Goal: Information Seeking & Learning: Learn about a topic

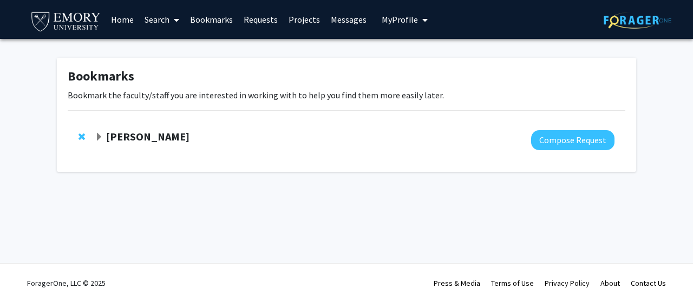
click at [395, 17] on span "My Profile" at bounding box center [399, 19] width 36 height 11
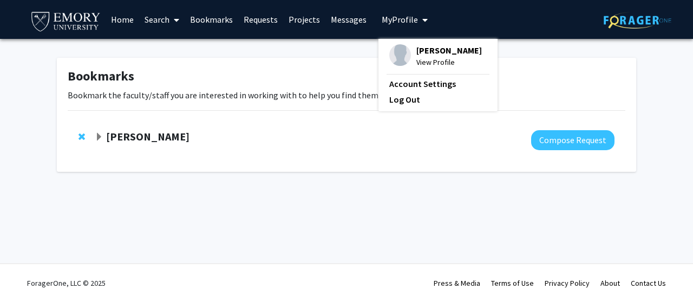
click at [256, 17] on link "Requests" at bounding box center [260, 20] width 45 height 38
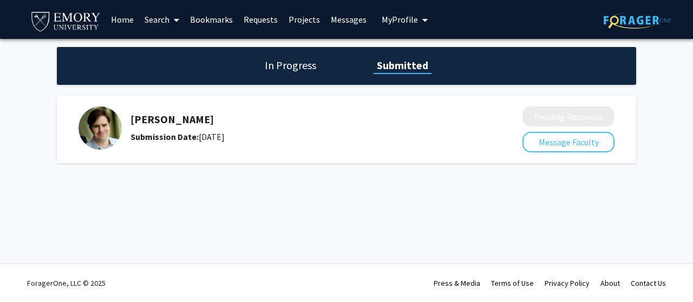
click at [296, 62] on h1 "In Progress" at bounding box center [290, 65] width 58 height 15
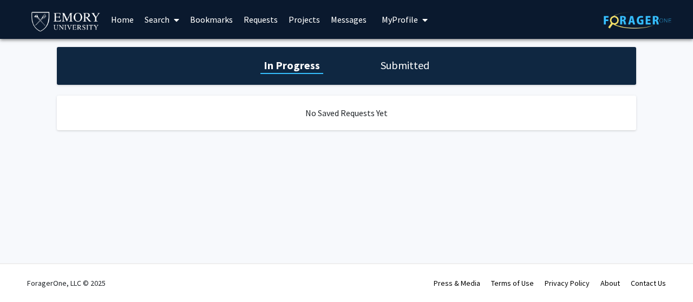
click at [392, 70] on h1 "Submitted" at bounding box center [404, 65] width 55 height 15
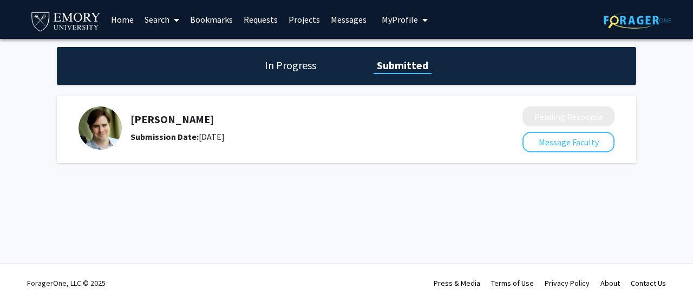
click at [167, 18] on link "Search" at bounding box center [161, 20] width 45 height 38
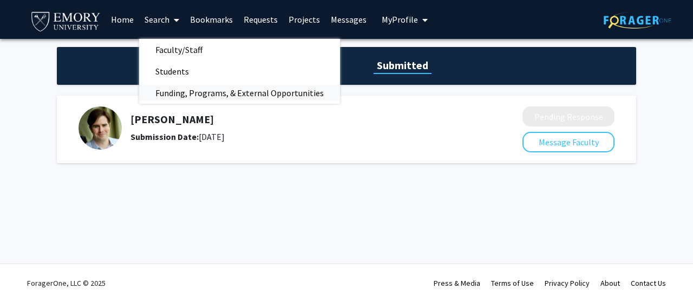
click at [189, 89] on span "Funding, Programs, & External Opportunities" at bounding box center [239, 93] width 201 height 22
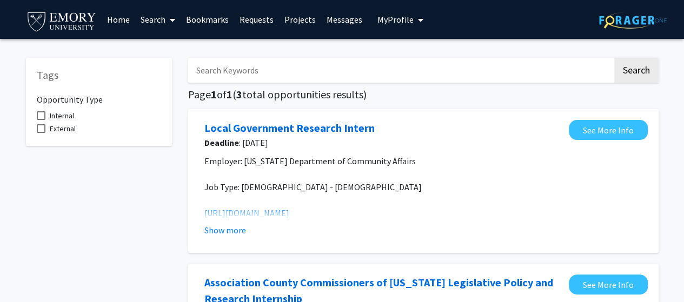
click at [166, 14] on link "Search" at bounding box center [157, 20] width 45 height 38
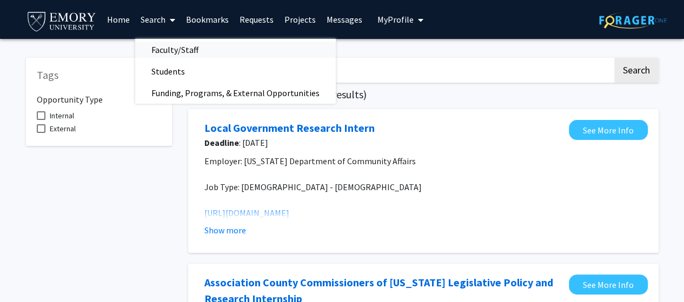
click at [167, 52] on span "Faculty/Staff" at bounding box center [175, 50] width 80 height 22
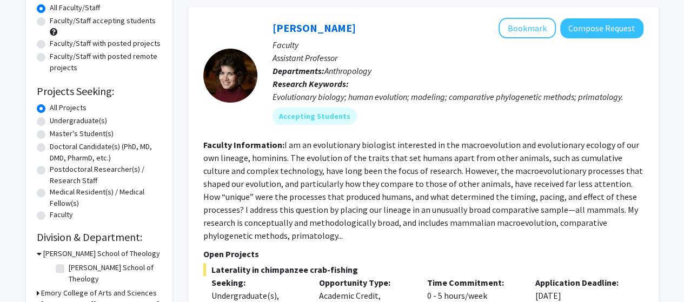
scroll to position [103, 0]
click at [50, 116] on label "Undergraduate(s)" at bounding box center [78, 120] width 57 height 11
click at [50, 116] on input "Undergraduate(s)" at bounding box center [53, 118] width 7 height 7
radio input "true"
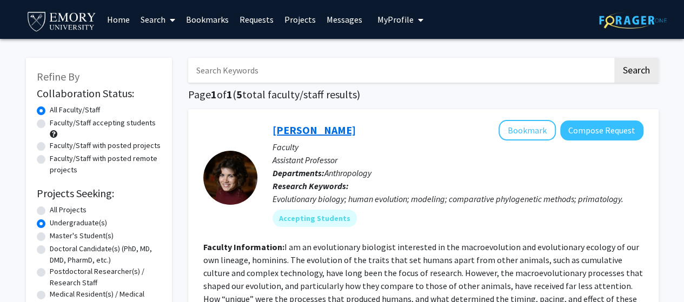
click at [338, 130] on link "[PERSON_NAME]" at bounding box center [314, 130] width 83 height 14
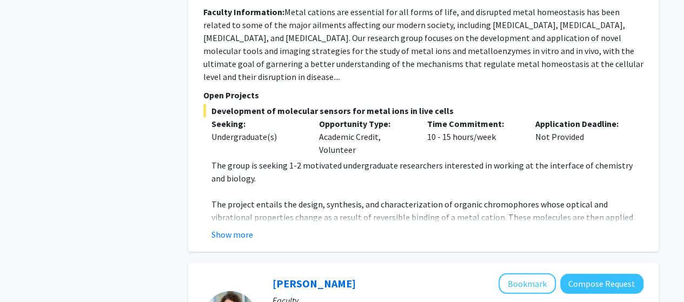
scroll to position [1486, 0]
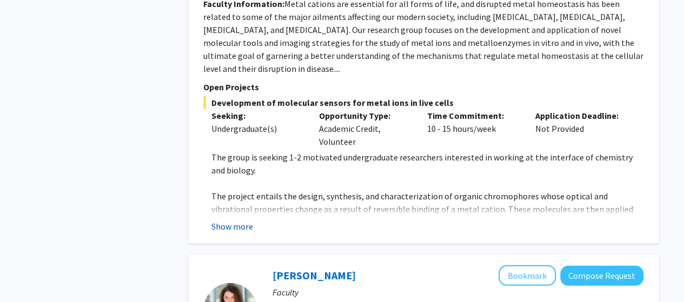
click at [237, 220] on button "Show more" at bounding box center [233, 226] width 42 height 13
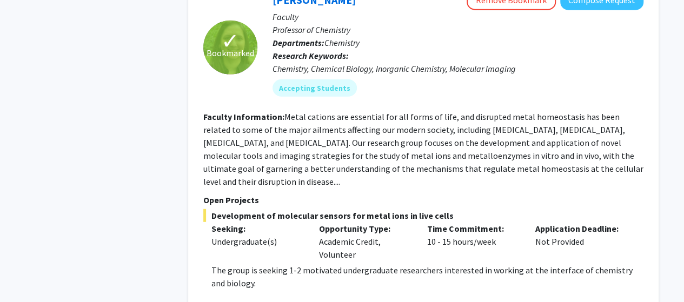
scroll to position [1368, 0]
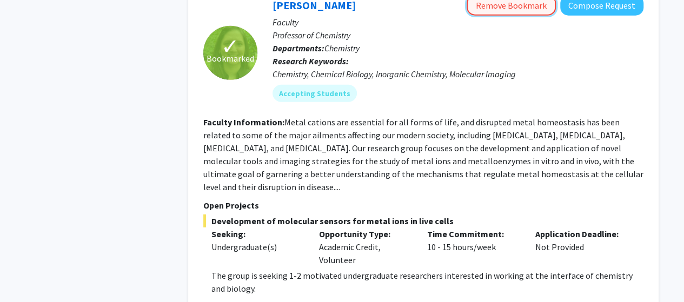
click at [514, 11] on button "Remove Bookmark" at bounding box center [511, 5] width 89 height 21
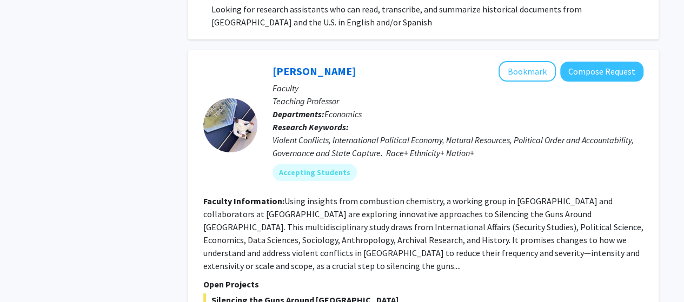
scroll to position [2295, 0]
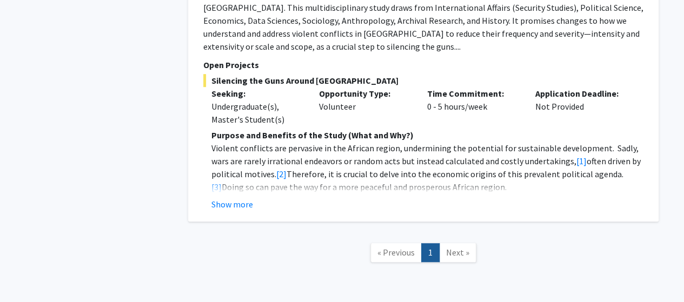
click at [453, 247] on span "Next »" at bounding box center [457, 252] width 23 height 11
click at [418, 243] on link "« Previous" at bounding box center [396, 252] width 51 height 19
click at [400, 247] on span "« Previous" at bounding box center [396, 252] width 37 height 11
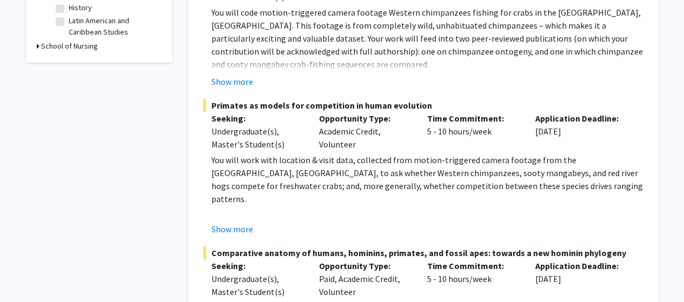
scroll to position [0, 0]
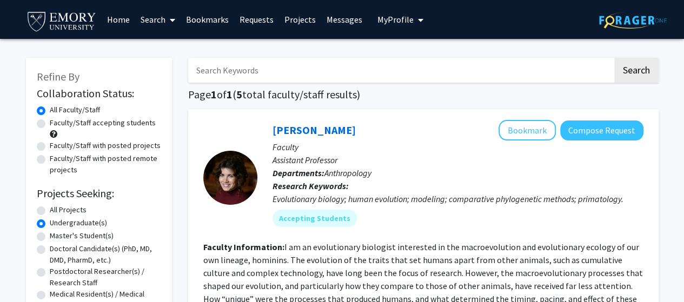
click at [162, 18] on link "Search" at bounding box center [157, 20] width 45 height 38
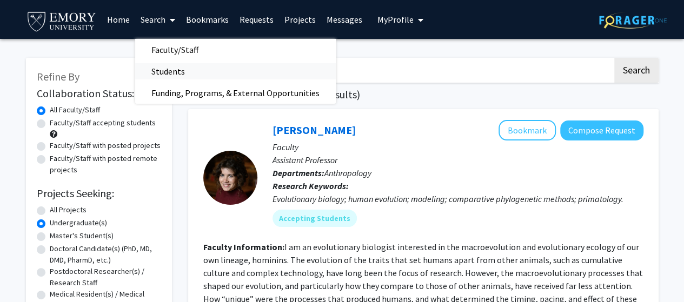
click at [163, 71] on span "Students" at bounding box center [168, 72] width 66 height 22
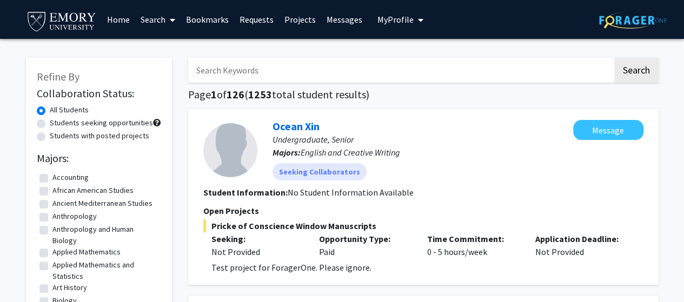
click at [50, 137] on label "Students with posted projects" at bounding box center [100, 135] width 100 height 11
click at [50, 137] on input "Students with posted projects" at bounding box center [53, 133] width 7 height 7
radio input "true"
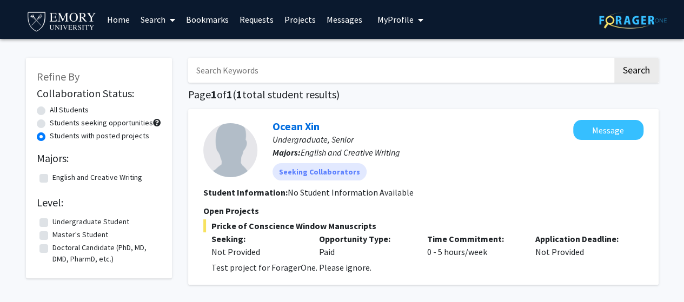
click at [50, 111] on label "All Students" at bounding box center [69, 109] width 39 height 11
click at [50, 111] on input "All Students" at bounding box center [53, 107] width 7 height 7
radio input "true"
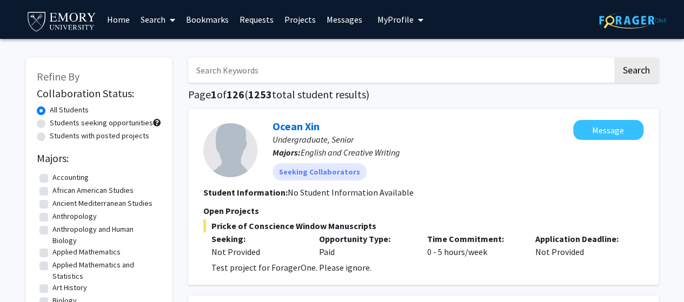
click at [50, 136] on label "Students with posted projects" at bounding box center [100, 135] width 100 height 11
click at [50, 136] on input "Students with posted projects" at bounding box center [53, 133] width 7 height 7
radio input "true"
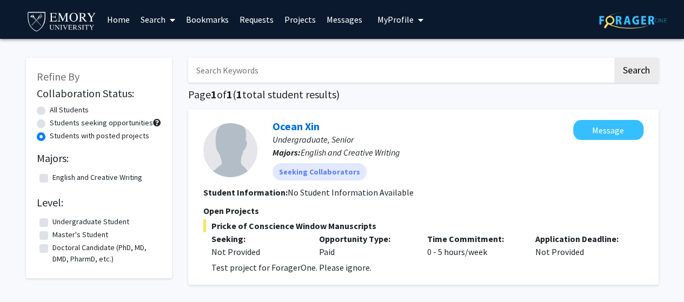
click at [50, 112] on label "All Students" at bounding box center [69, 109] width 39 height 11
click at [50, 111] on input "All Students" at bounding box center [53, 107] width 7 height 7
radio input "true"
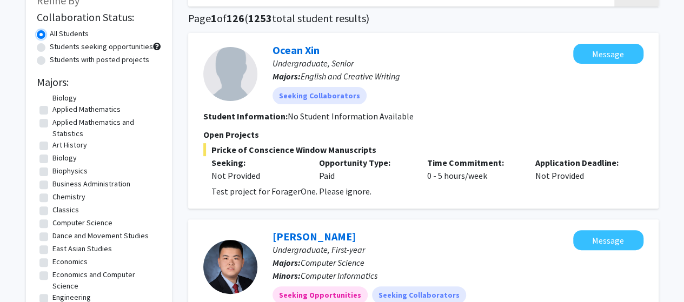
scroll to position [95, 0]
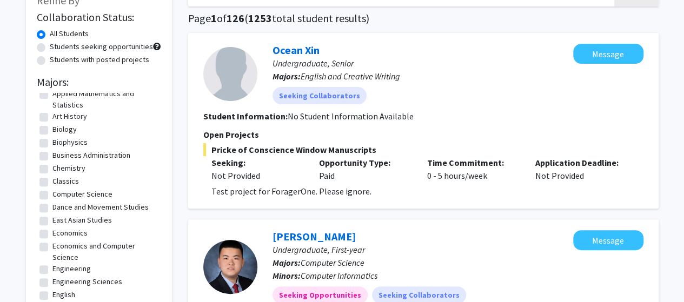
click at [52, 134] on label "Biology" at bounding box center [64, 129] width 24 height 11
click at [52, 131] on input "Biology" at bounding box center [55, 127] width 7 height 7
checkbox input "true"
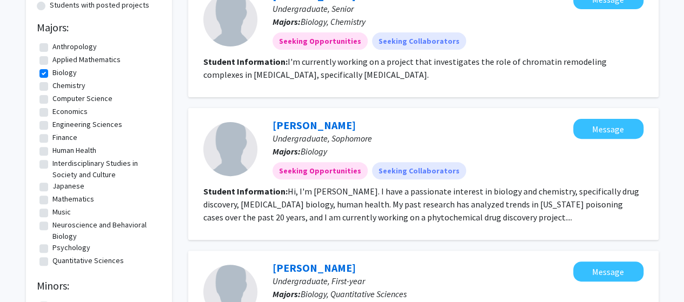
scroll to position [150, 0]
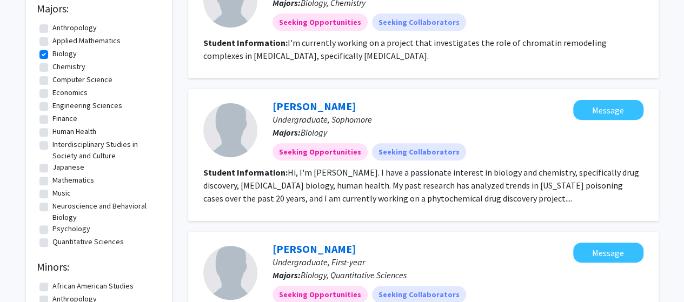
click at [52, 133] on label "Human Health" at bounding box center [74, 131] width 44 height 11
click at [52, 133] on input "Human Health" at bounding box center [55, 129] width 7 height 7
checkbox input "true"
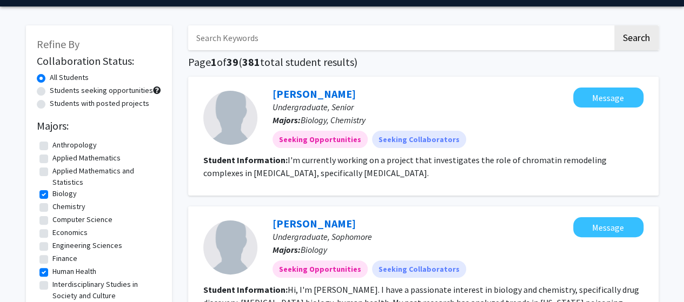
scroll to position [39, 0]
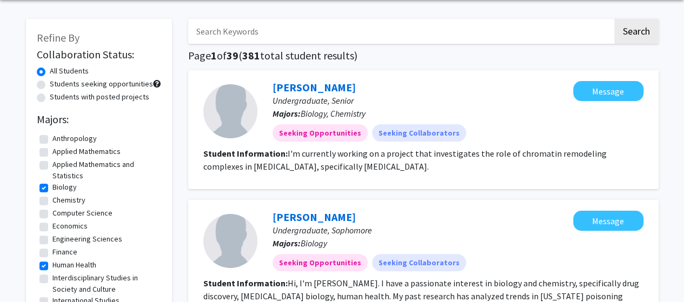
click at [52, 140] on label "Anthropology" at bounding box center [74, 138] width 44 height 11
click at [52, 140] on input "Anthropology" at bounding box center [55, 136] width 7 height 7
checkbox input "true"
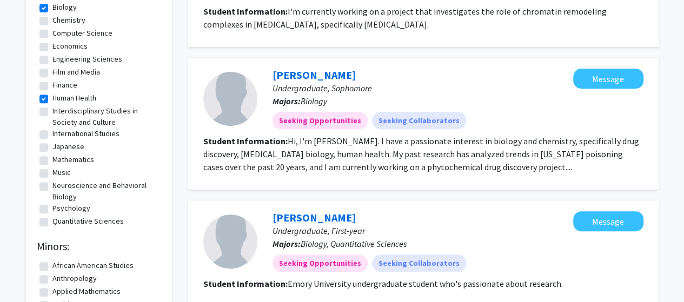
scroll to position [183, 0]
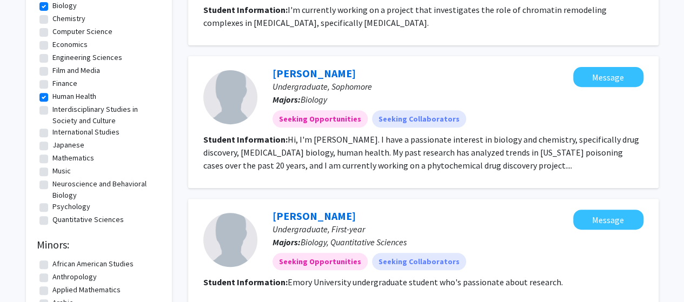
click at [52, 186] on label "Neuroscience and Behavioral Biology" at bounding box center [105, 190] width 106 height 23
click at [52, 186] on input "Neuroscience and Behavioral Biology" at bounding box center [55, 182] width 7 height 7
checkbox input "true"
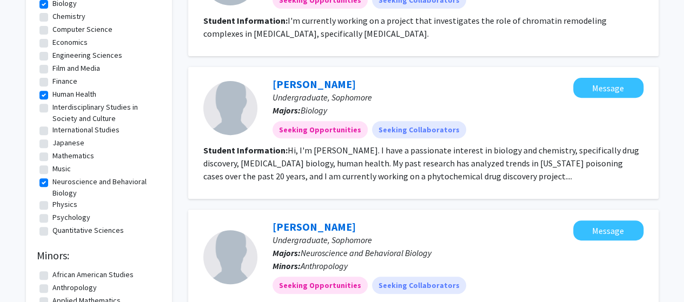
scroll to position [179, 0]
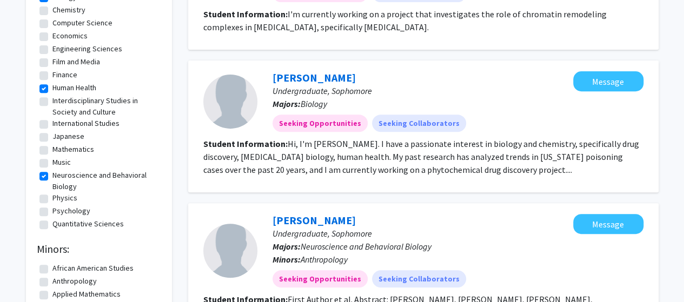
click at [44, 217] on fg-checkbox "Psychology Psychology" at bounding box center [98, 212] width 119 height 13
click at [52, 211] on label "Psychology" at bounding box center [71, 211] width 38 height 11
click at [52, 211] on input "Psychology" at bounding box center [55, 209] width 7 height 7
checkbox input "true"
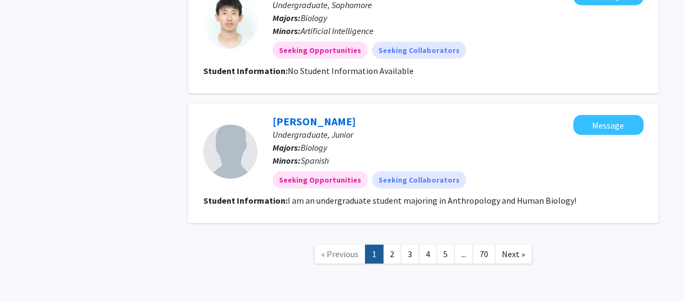
scroll to position [1486, 0]
